Goal: Information Seeking & Learning: Learn about a topic

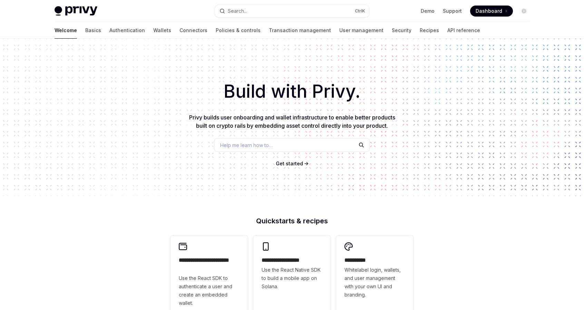
type textarea "*"
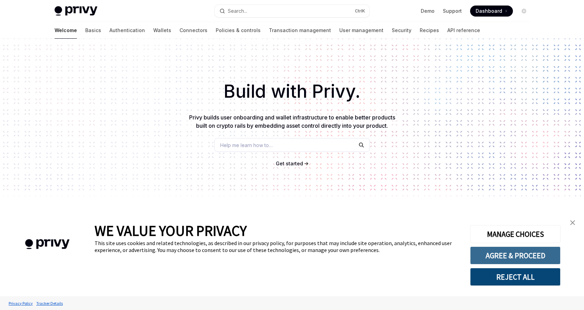
click at [520, 258] on button "AGREE & PROCEED" at bounding box center [515, 255] width 90 height 18
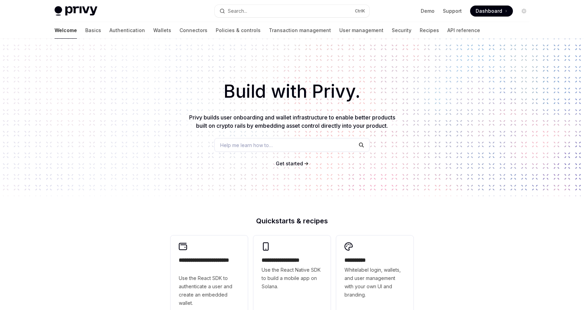
click at [334, 91] on h1 "Build with Privy." at bounding box center [292, 91] width 562 height 27
copy h1 "Privy"
click at [287, 165] on span "Get started" at bounding box center [289, 163] width 27 height 6
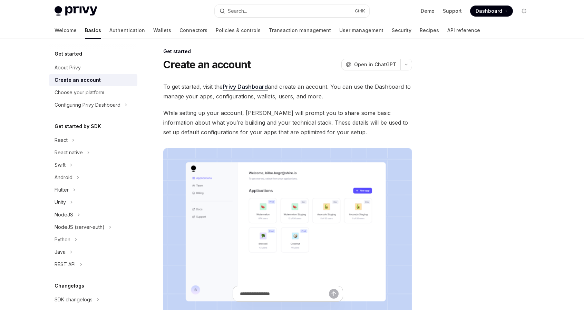
scroll to position [4, 0]
click at [372, 65] on span "Open in ChatGPT" at bounding box center [375, 65] width 42 height 7
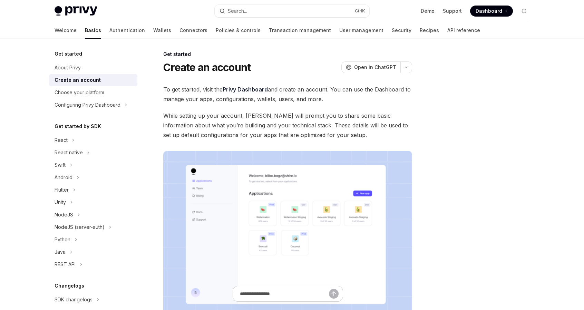
scroll to position [0, 0]
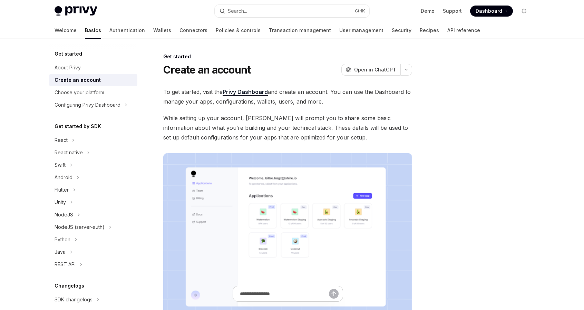
click at [255, 89] on link "Privy Dashboard" at bounding box center [245, 91] width 45 height 7
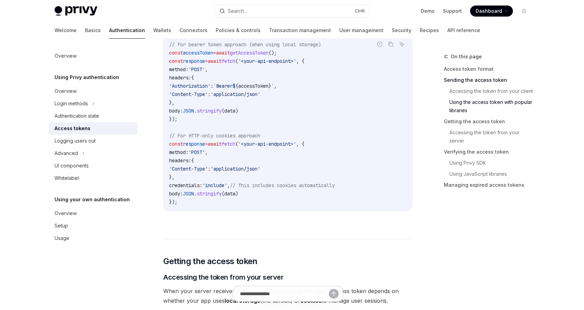
scroll to position [669, 0]
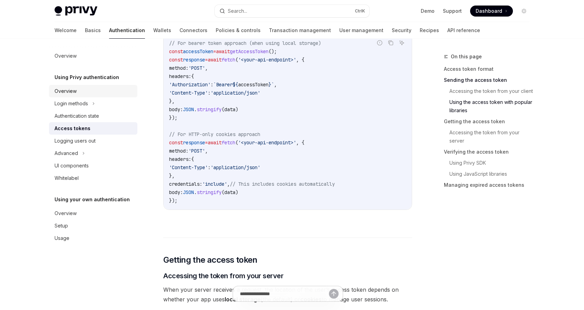
click at [71, 89] on div "Overview" at bounding box center [66, 91] width 22 height 8
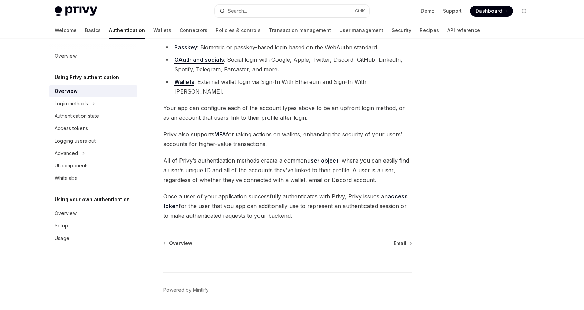
scroll to position [108, 0]
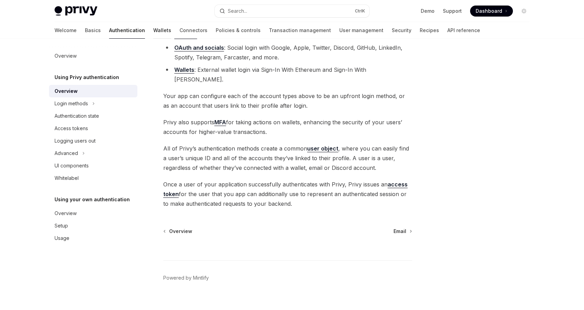
click at [153, 28] on link "Wallets" at bounding box center [162, 30] width 18 height 17
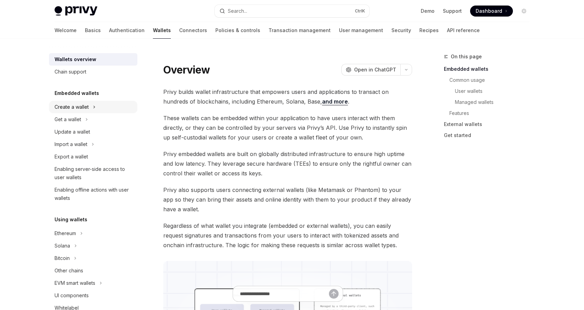
click at [82, 107] on div "Create a wallet" at bounding box center [72, 107] width 34 height 8
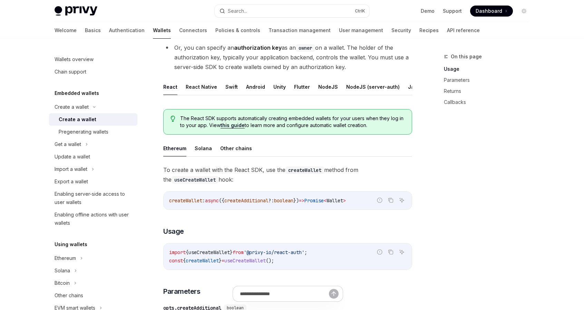
scroll to position [0, 28]
click at [380, 85] on button "Java" at bounding box center [386, 87] width 12 height 16
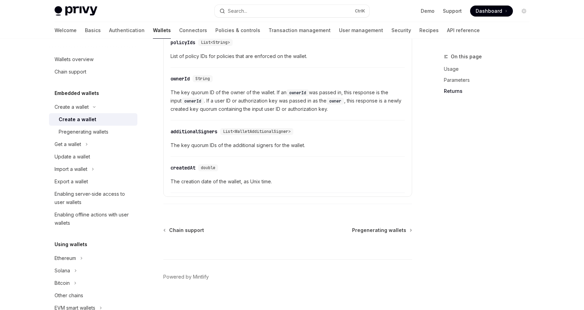
scroll to position [1013, 0]
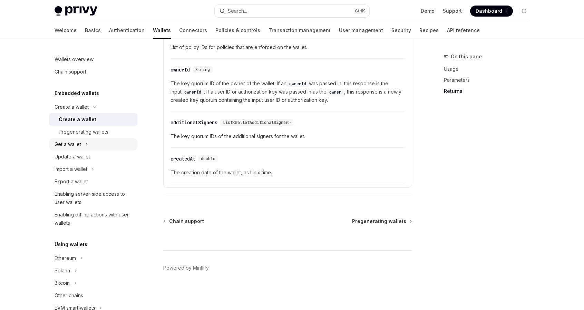
click at [72, 144] on div "Get a wallet" at bounding box center [68, 144] width 27 height 8
type textarea "*"
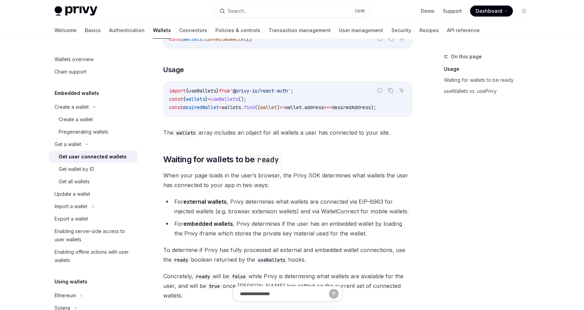
scroll to position [295, 0]
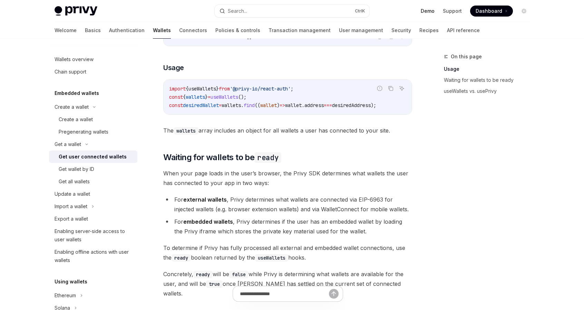
click at [426, 11] on link "Demo" at bounding box center [428, 11] width 14 height 7
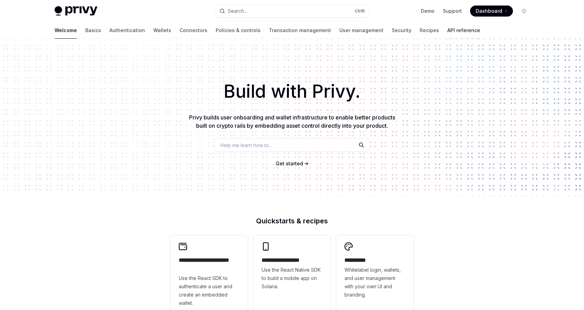
click at [447, 28] on link "API reference" at bounding box center [463, 30] width 33 height 17
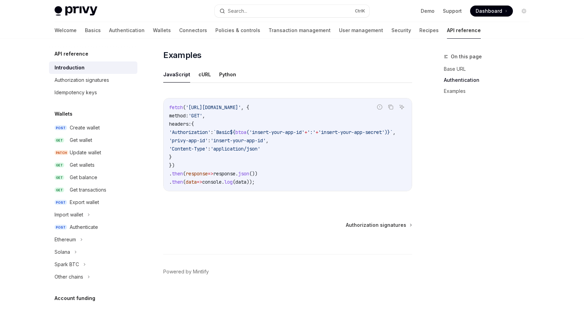
scroll to position [432, 0]
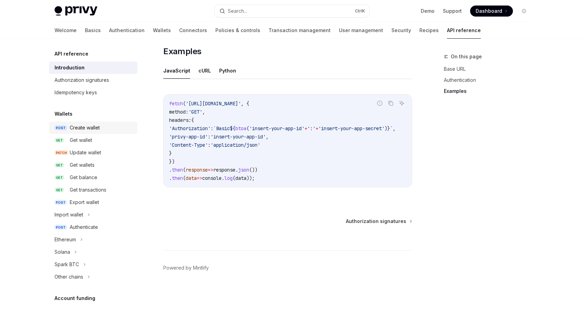
click at [87, 125] on div "Create wallet" at bounding box center [85, 128] width 30 height 8
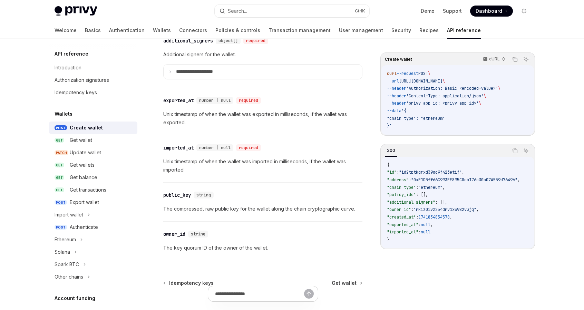
scroll to position [964, 0]
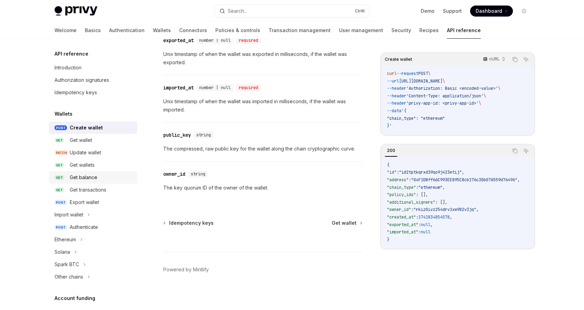
click at [88, 177] on div "Get balance" at bounding box center [84, 177] width 28 height 8
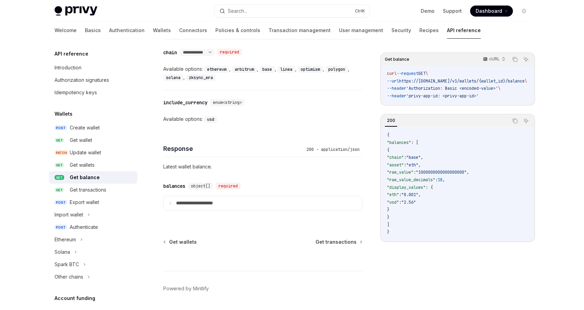
scroll to position [374, 0]
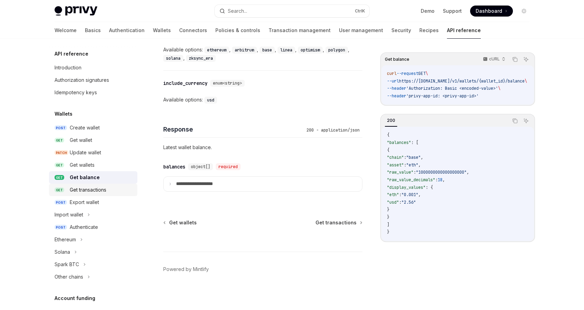
click at [87, 188] on div "Get transactions" at bounding box center [88, 190] width 37 height 8
type textarea "*"
